Goal: Task Accomplishment & Management: Complete application form

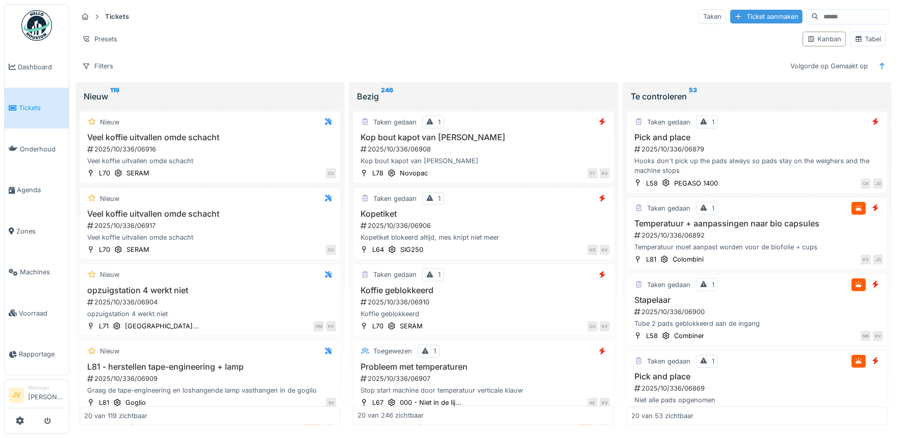
click at [730, 20] on div "Ticket aanmaken" at bounding box center [766, 17] width 72 height 14
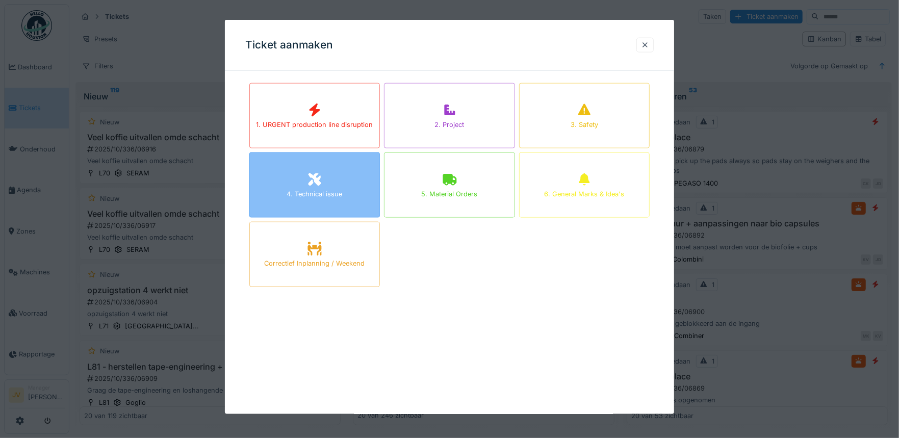
click at [371, 168] on div "4. Technical issue" at bounding box center [314, 184] width 131 height 65
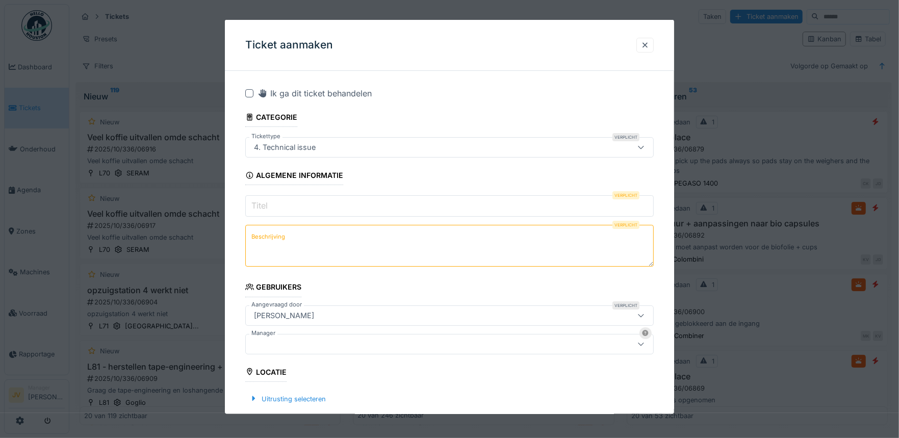
scroll to position [191, 0]
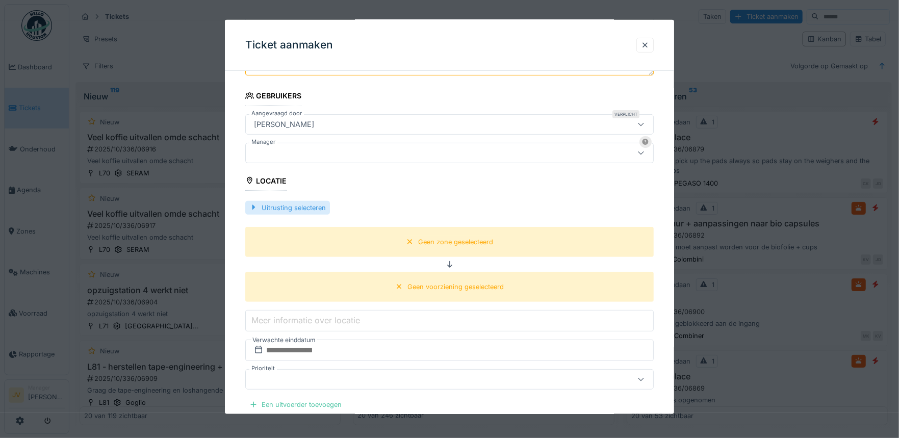
click at [256, 203] on div at bounding box center [253, 207] width 8 height 10
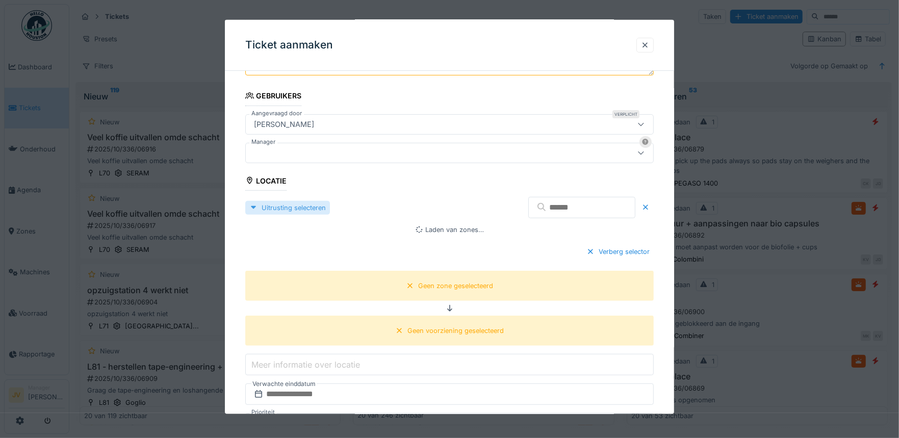
click at [251, 209] on div at bounding box center [253, 207] width 8 height 10
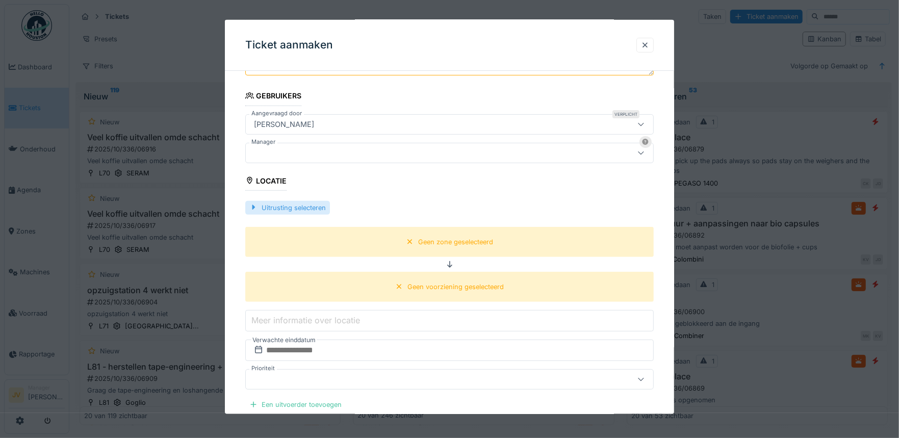
click at [265, 208] on div "Uitrusting selecteren" at bounding box center [287, 207] width 85 height 14
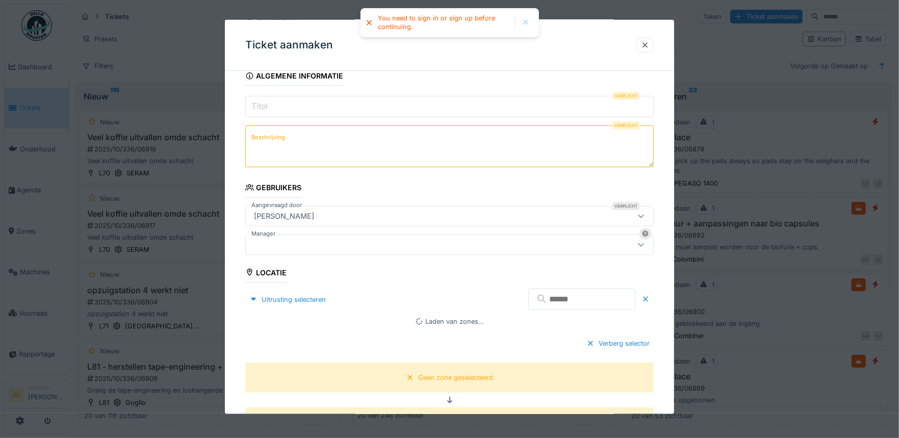
scroll to position [0, 0]
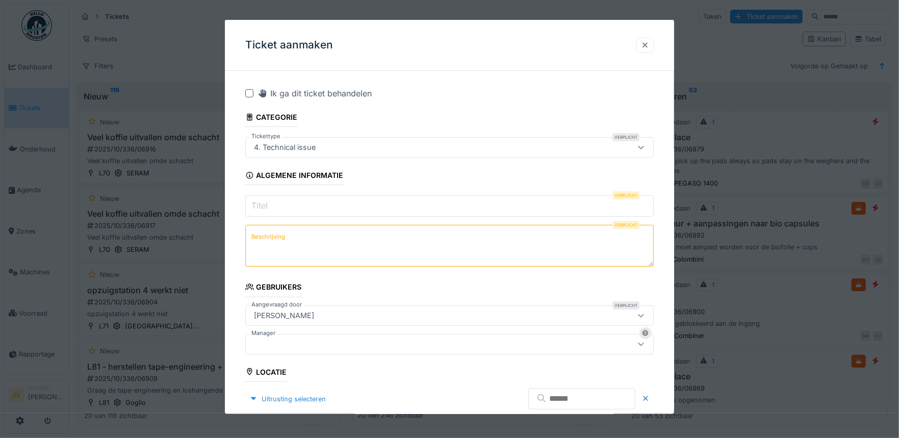
click at [649, 40] on div at bounding box center [645, 45] width 8 height 10
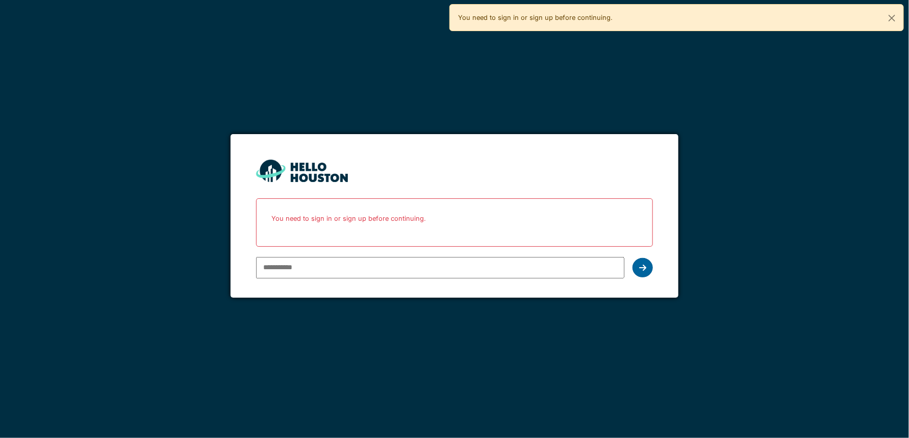
type input "**********"
click at [643, 266] on icon at bounding box center [642, 268] width 7 height 8
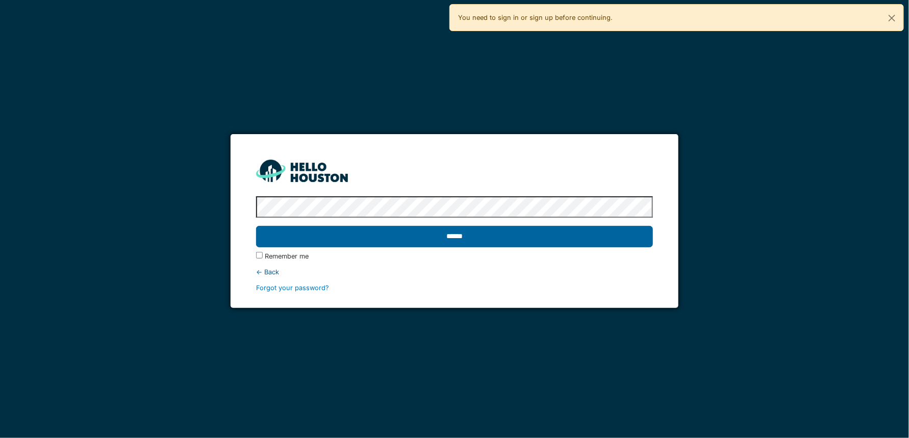
click at [453, 241] on input "******" at bounding box center [454, 236] width 397 height 21
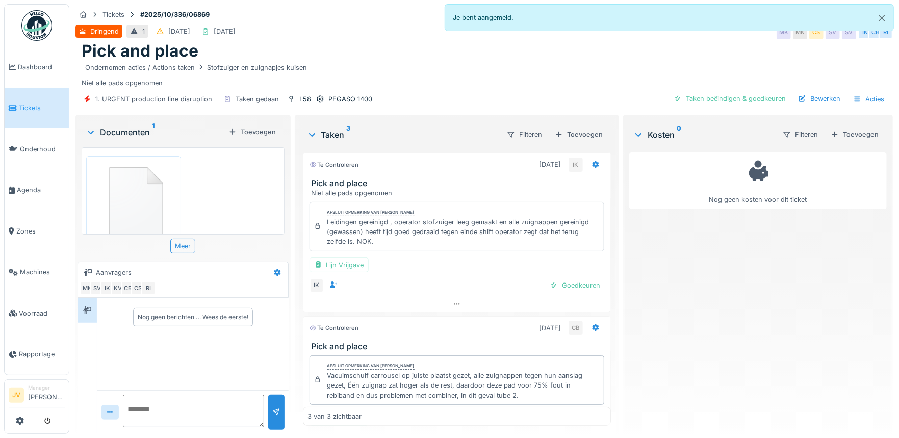
click at [23, 96] on link "Tickets" at bounding box center [37, 108] width 64 height 41
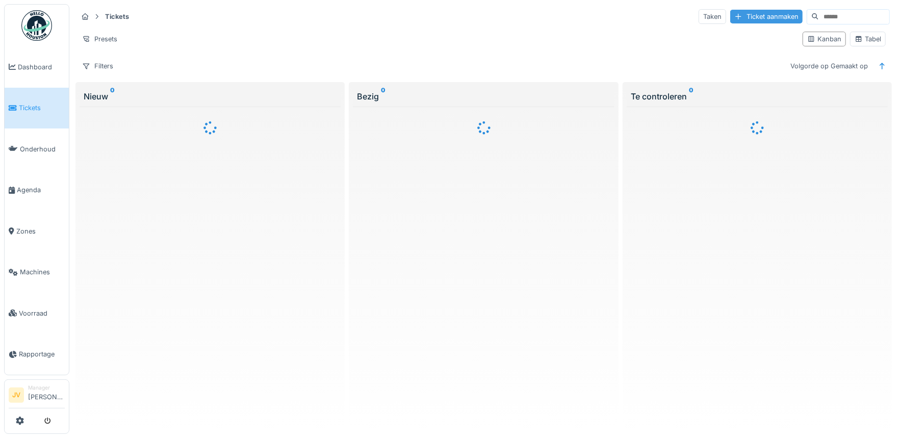
click at [745, 18] on div "Ticket aanmaken" at bounding box center [766, 17] width 72 height 14
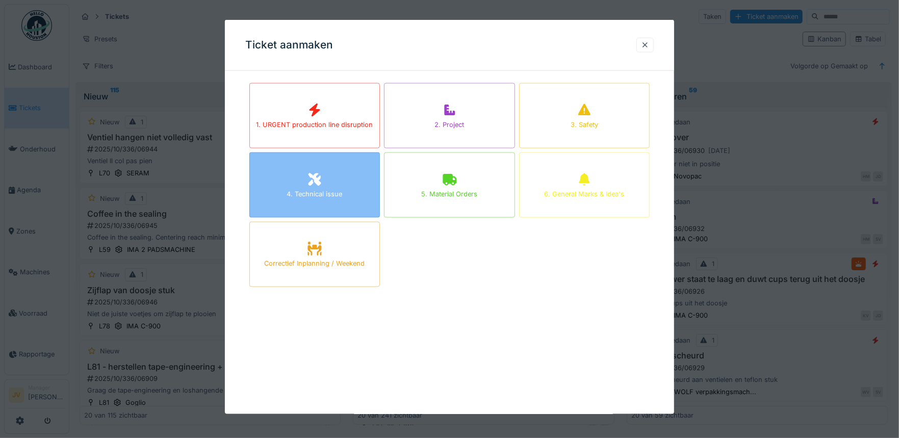
click at [349, 184] on div "4. Technical issue" at bounding box center [314, 184] width 131 height 65
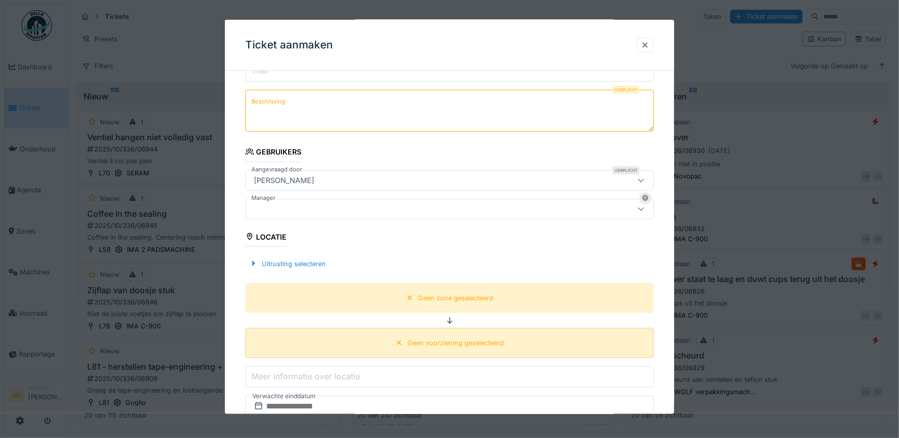
scroll to position [191, 0]
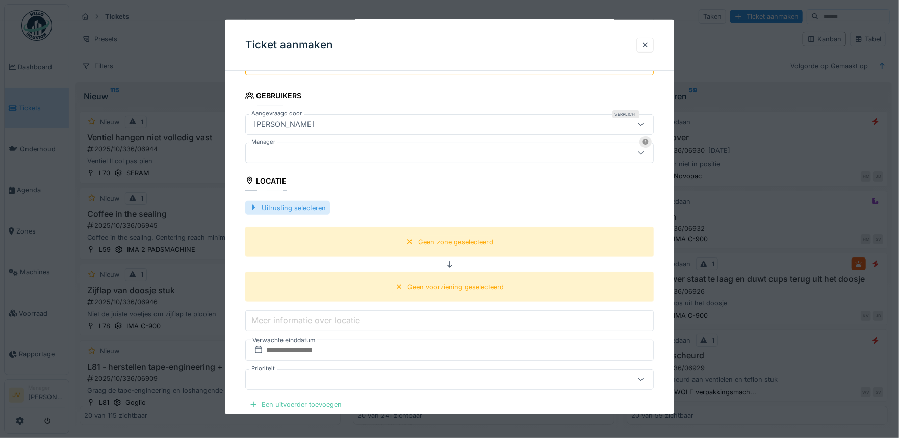
click at [255, 207] on div at bounding box center [253, 207] width 8 height 10
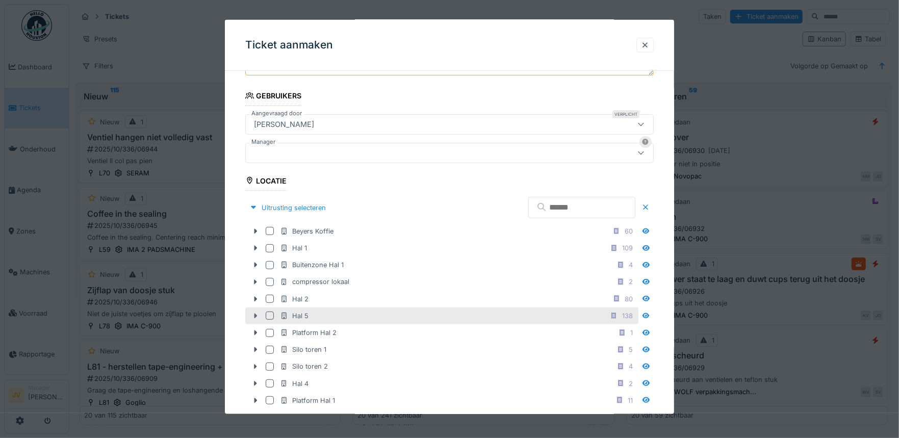
click at [251, 315] on icon at bounding box center [255, 316] width 8 height 7
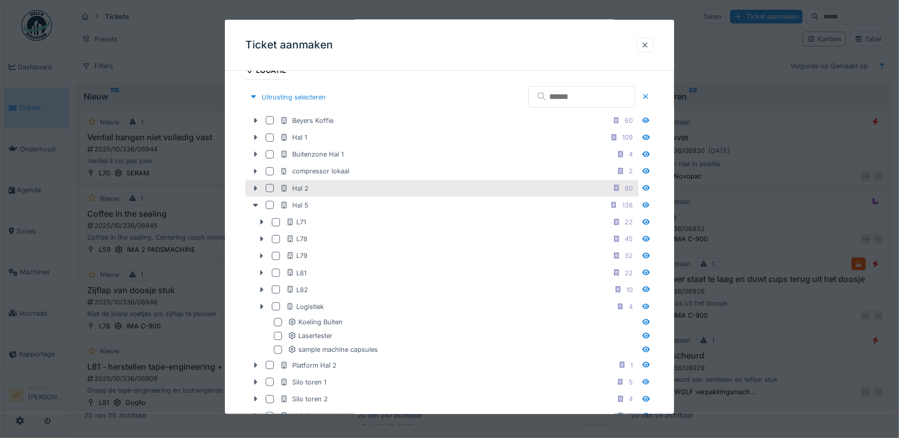
scroll to position [319, 0]
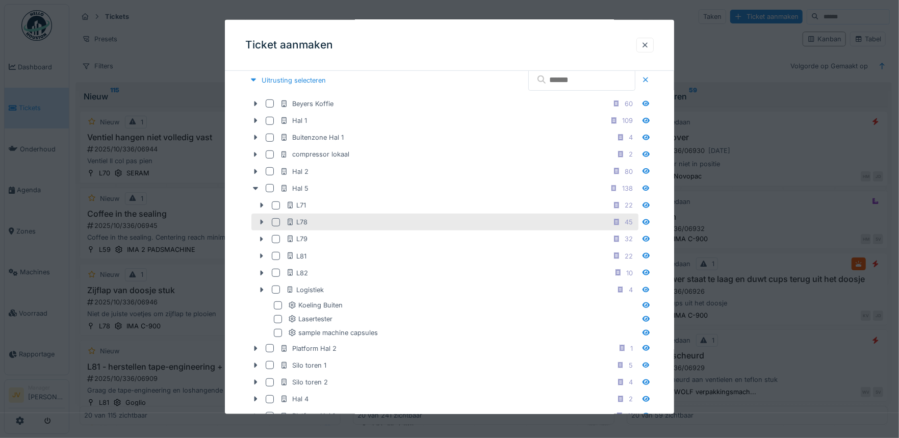
click at [260, 217] on div at bounding box center [261, 222] width 16 height 11
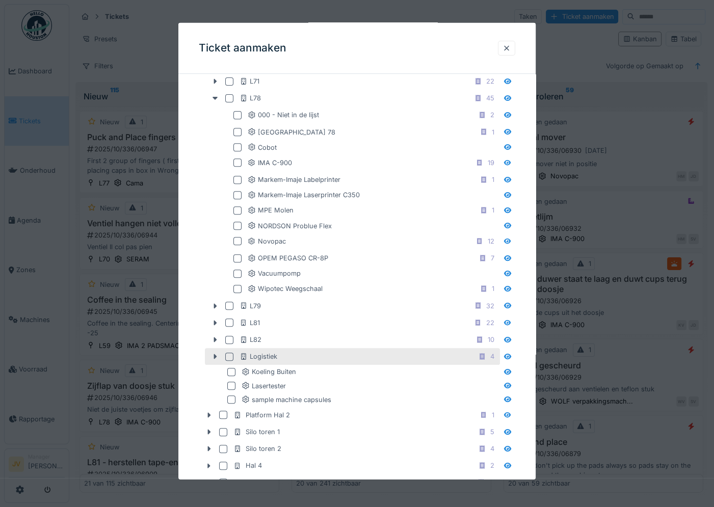
scroll to position [382, 0]
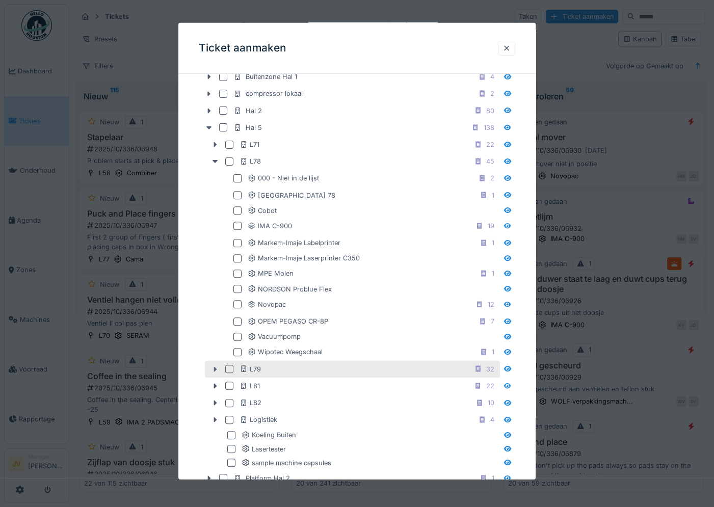
click at [213, 366] on icon at bounding box center [215, 369] width 8 height 7
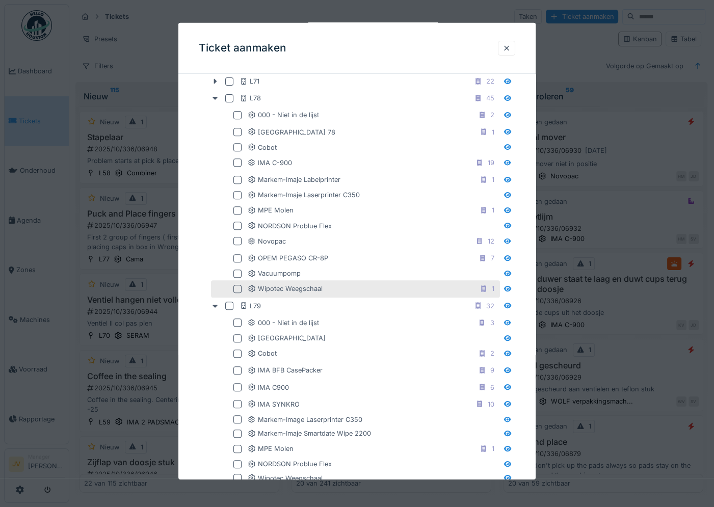
scroll to position [509, 0]
